Goal: Navigation & Orientation: Find specific page/section

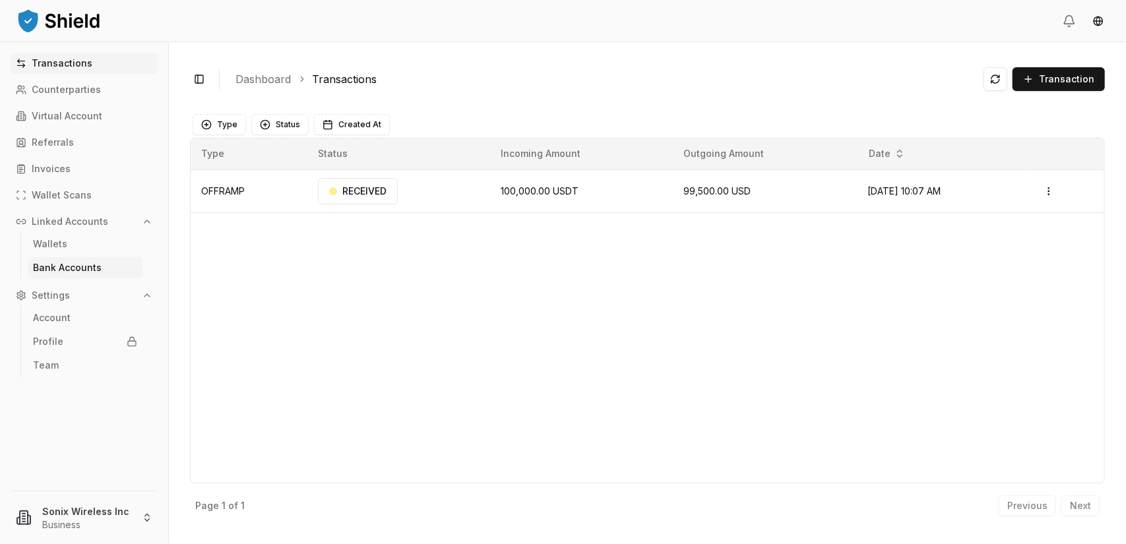
click at [76, 273] on link "Bank Accounts" at bounding box center [85, 267] width 115 height 21
click at [68, 276] on link "Bank Accounts" at bounding box center [85, 267] width 115 height 21
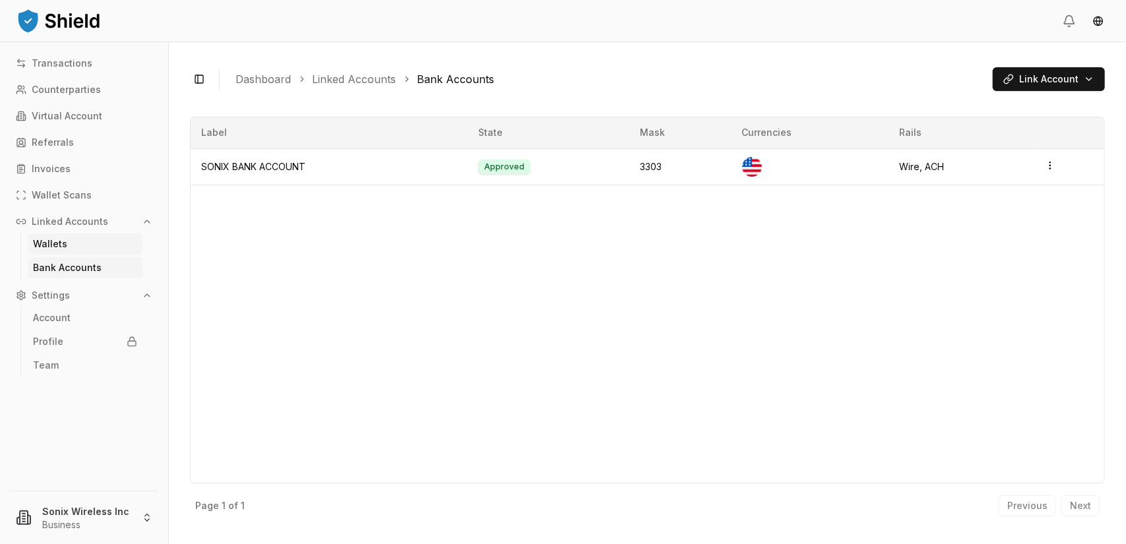
click at [70, 244] on link "Wallets" at bounding box center [85, 243] width 115 height 21
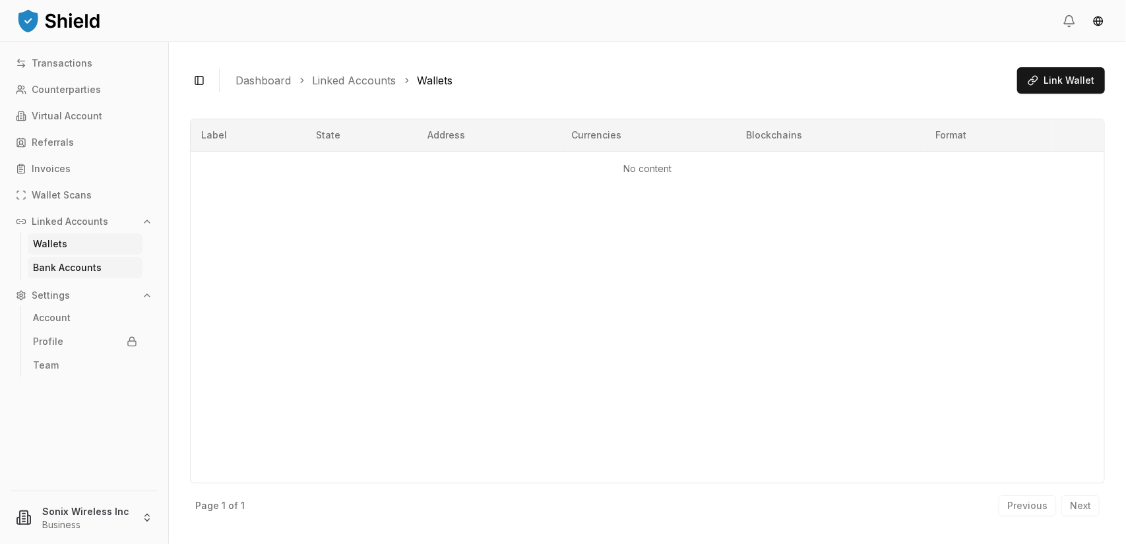
click at [55, 267] on p "Bank Accounts" at bounding box center [67, 267] width 69 height 9
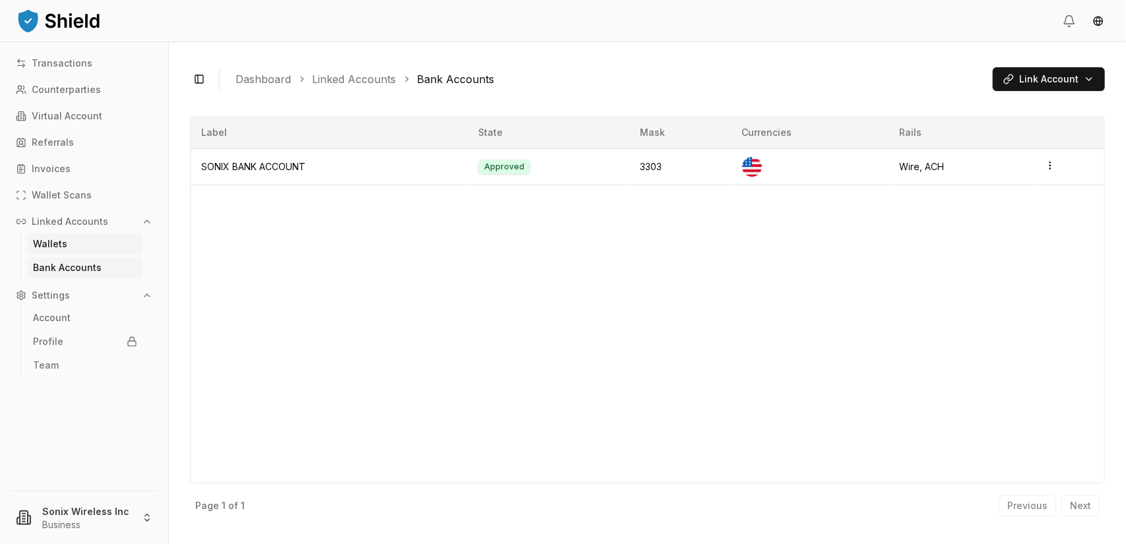
click at [58, 243] on p "Wallets" at bounding box center [50, 243] width 34 height 9
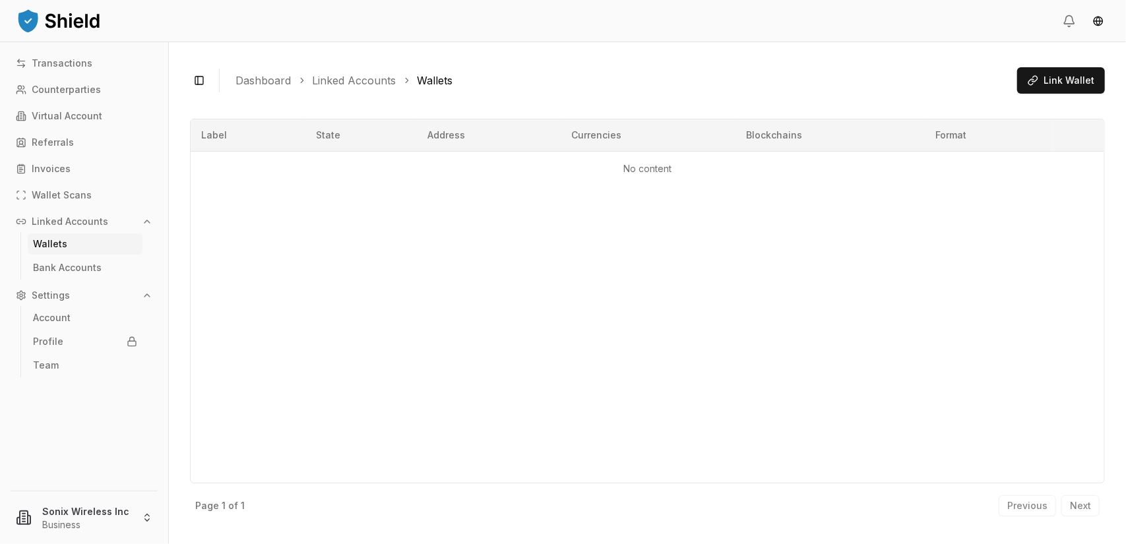
click at [58, 243] on p "Wallets" at bounding box center [50, 243] width 34 height 9
click at [62, 271] on p "Bank Accounts" at bounding box center [67, 267] width 69 height 9
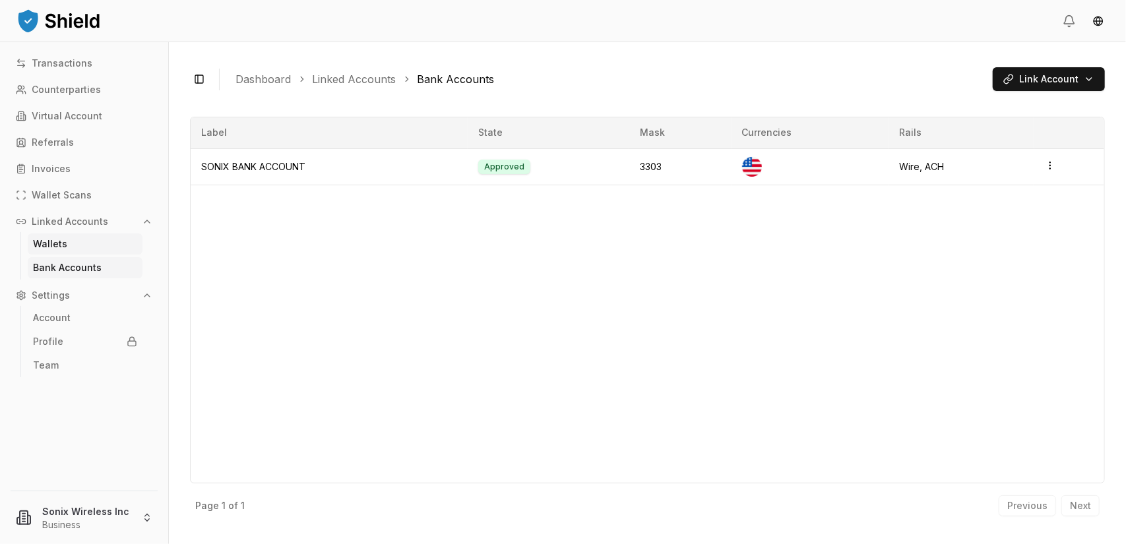
click at [62, 241] on p "Wallets" at bounding box center [50, 243] width 34 height 9
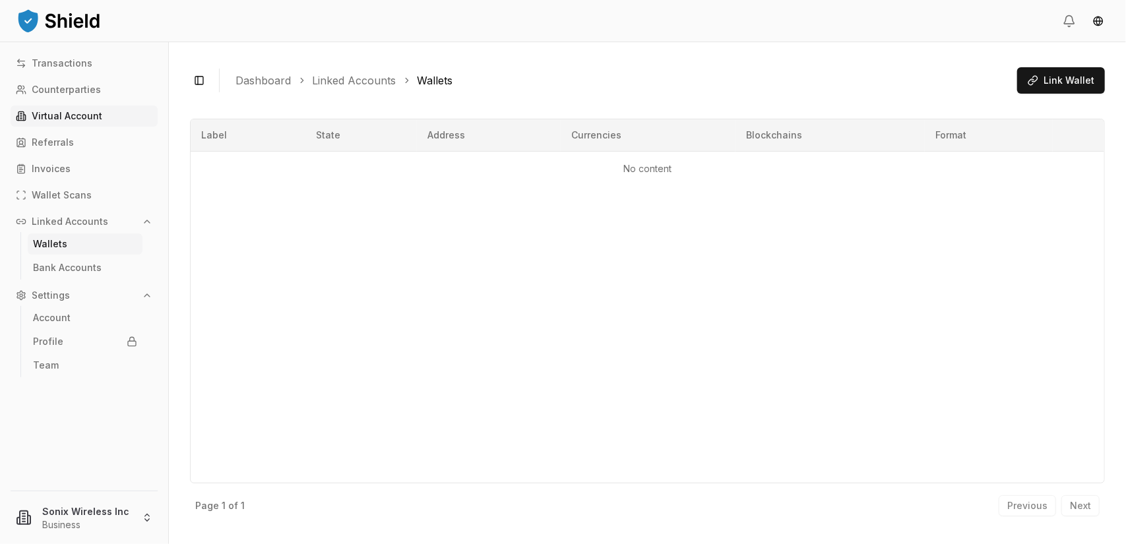
click at [61, 118] on p "Virtual Account" at bounding box center [67, 115] width 71 height 9
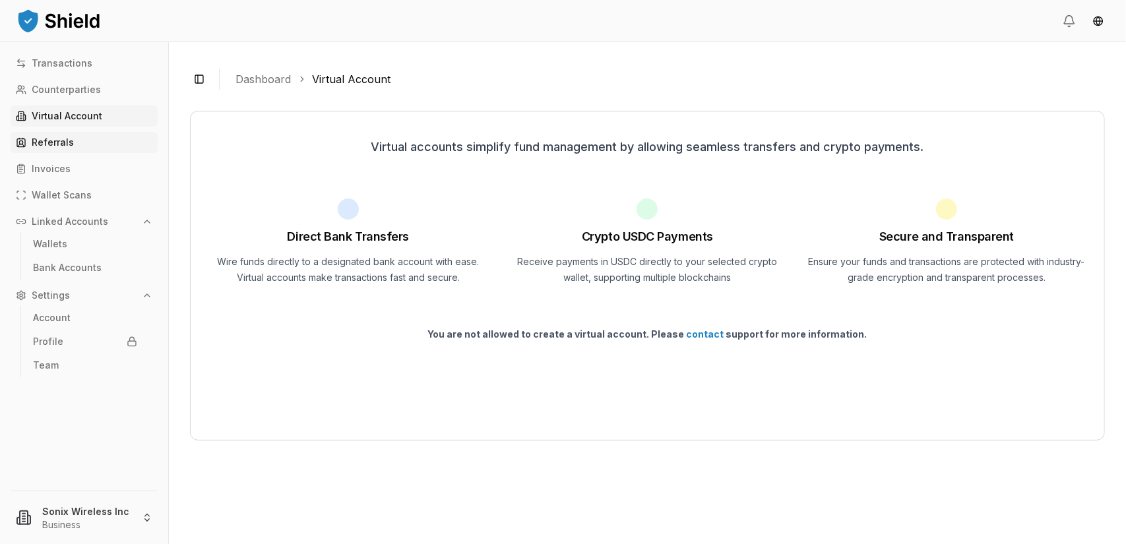
click at [59, 140] on p "Referrals" at bounding box center [53, 142] width 42 height 9
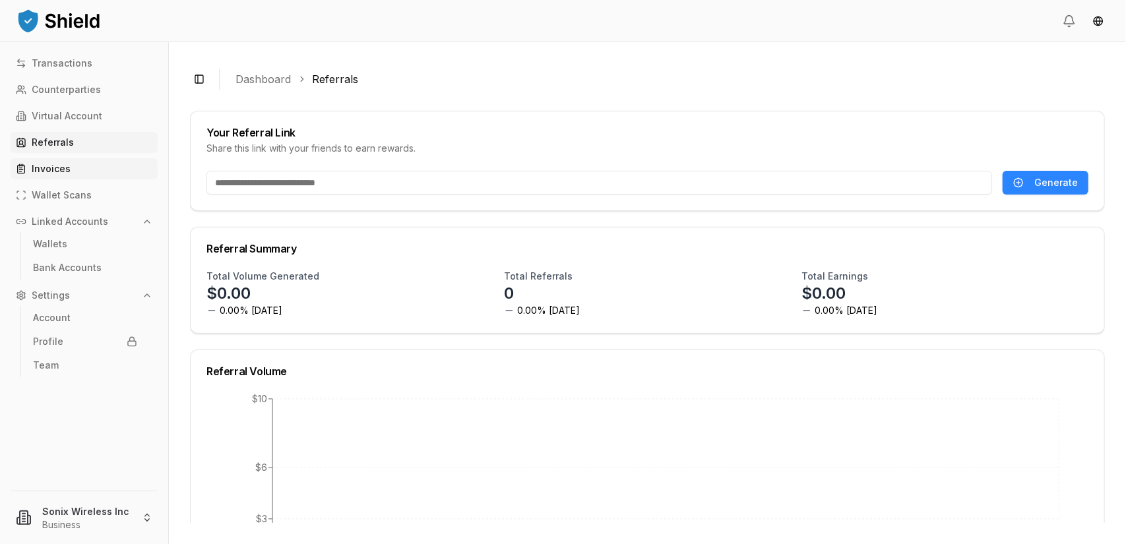
click at [55, 167] on p "Invoices" at bounding box center [51, 168] width 39 height 9
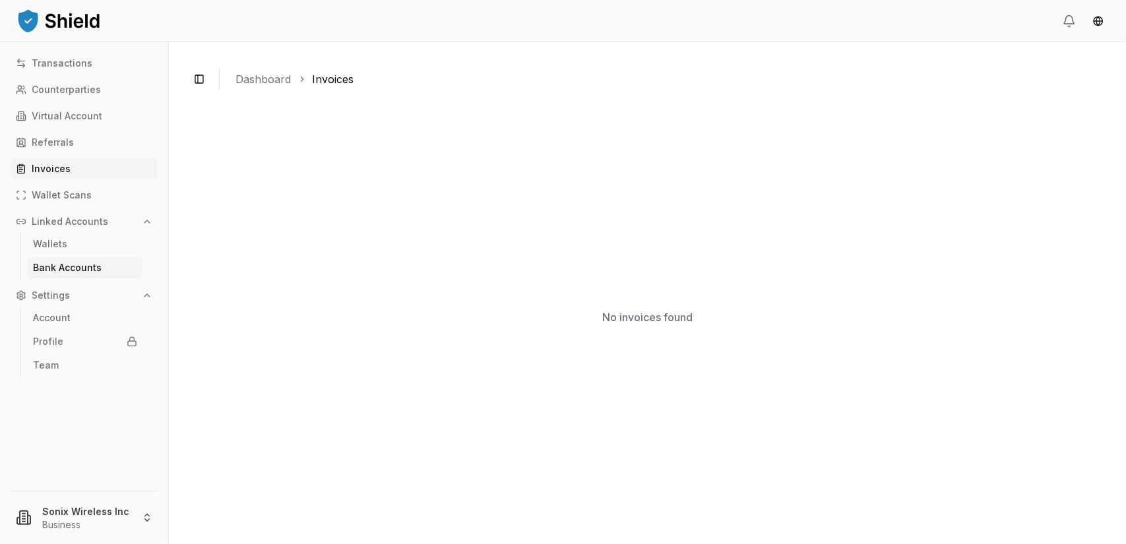
click at [61, 258] on link "Bank Accounts" at bounding box center [85, 267] width 115 height 21
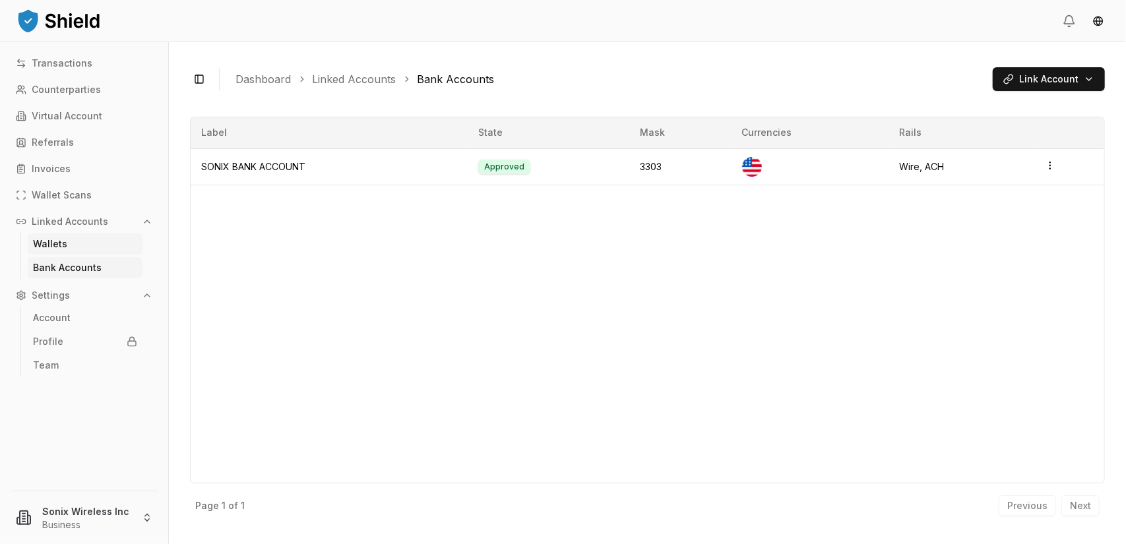
click at [61, 243] on p "Wallets" at bounding box center [50, 243] width 34 height 9
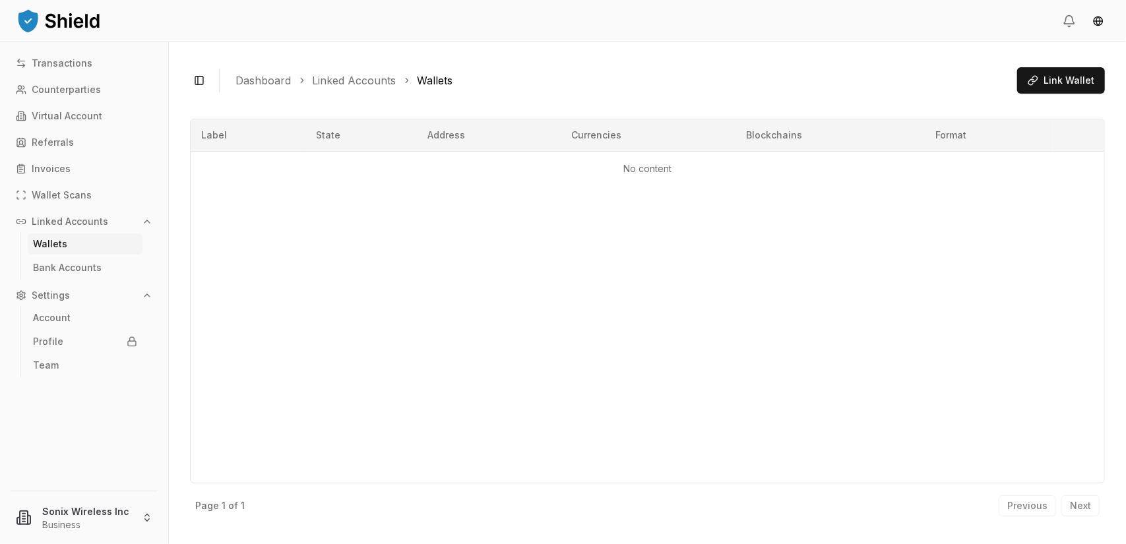
click at [128, 220] on button "Linked Accounts" at bounding box center [84, 221] width 147 height 21
click at [145, 218] on icon "button" at bounding box center [147, 221] width 11 height 11
click at [93, 263] on p "Bank Accounts" at bounding box center [67, 267] width 69 height 9
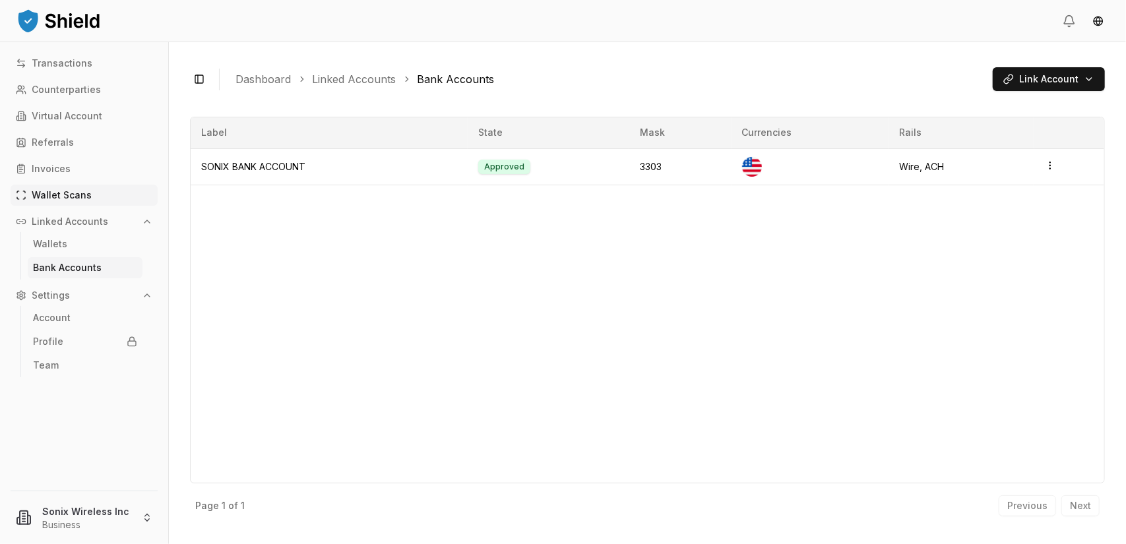
click at [66, 195] on p "Wallet Scans" at bounding box center [62, 195] width 60 height 9
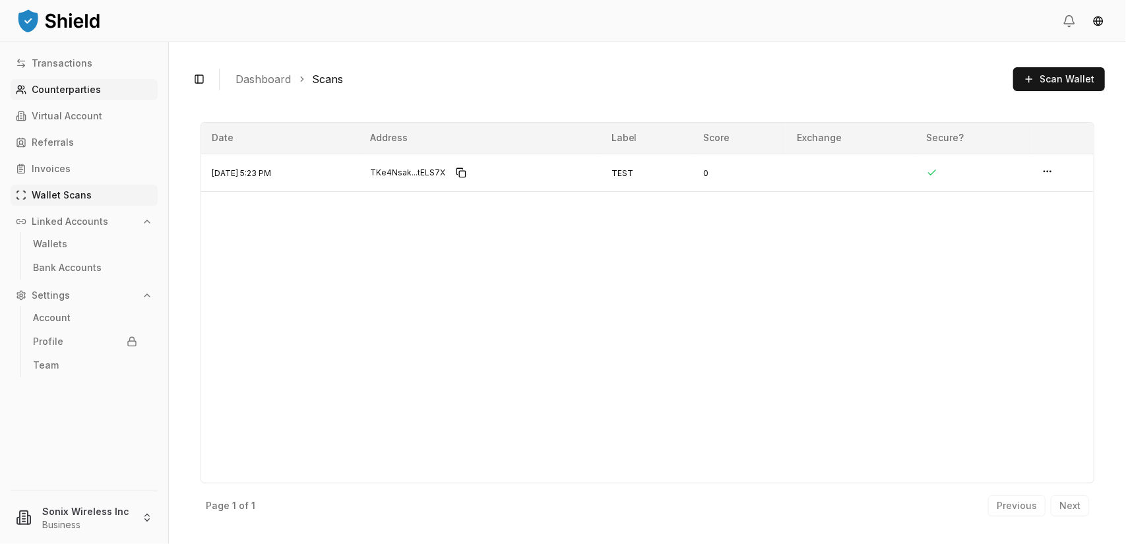
click at [54, 94] on p "Counterparties" at bounding box center [66, 89] width 69 height 9
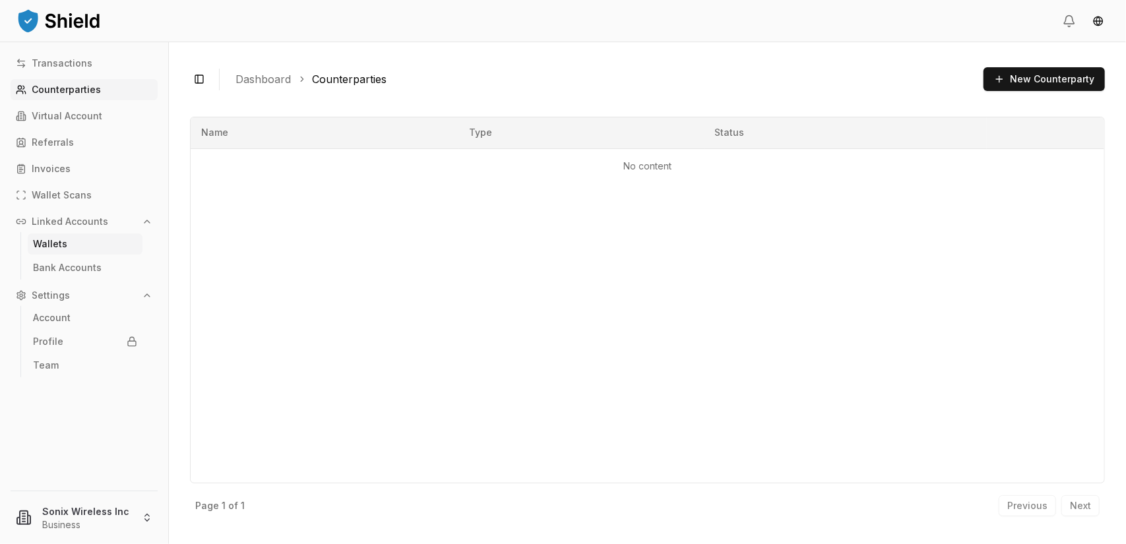
click at [65, 244] on p "Wallets" at bounding box center [50, 243] width 34 height 9
